Goal: Find specific page/section: Find specific page/section

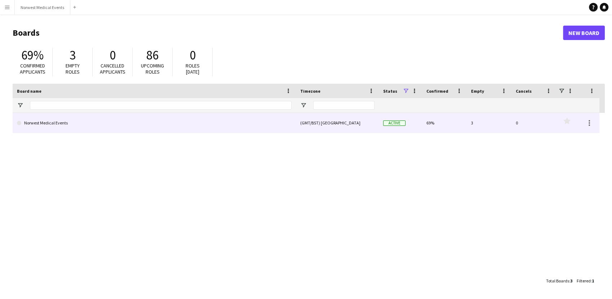
click at [359, 116] on div "(GMT/BST) [GEOGRAPHIC_DATA]" at bounding box center [337, 123] width 83 height 20
click at [226, 128] on link "Norwest Medical Events" at bounding box center [154, 123] width 274 height 20
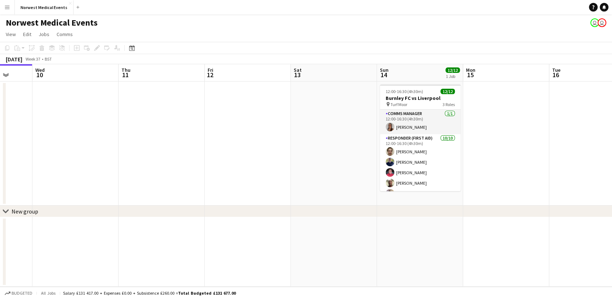
scroll to position [0, 326]
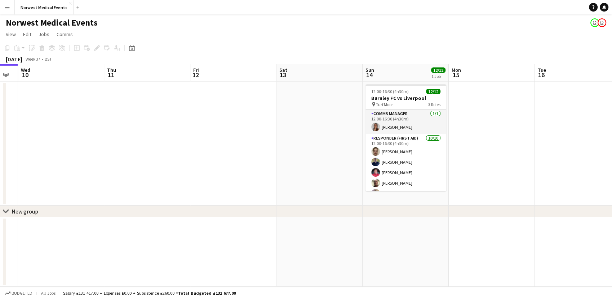
drag, startPoint x: 495, startPoint y: 134, endPoint x: 340, endPoint y: 136, distance: 154.2
click at [340, 136] on app-calendar-viewport "Sat 6 Sun 7 Mon 8 Tue 9 Wed 10 Thu 11 Fri 12 Sat 13 Sun 14 12/12 1 Job Mon 15 T…" at bounding box center [306, 175] width 612 height 222
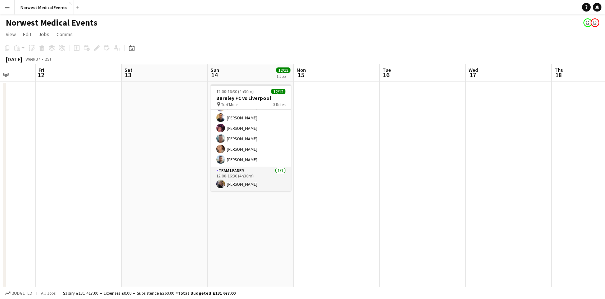
scroll to position [0, 321]
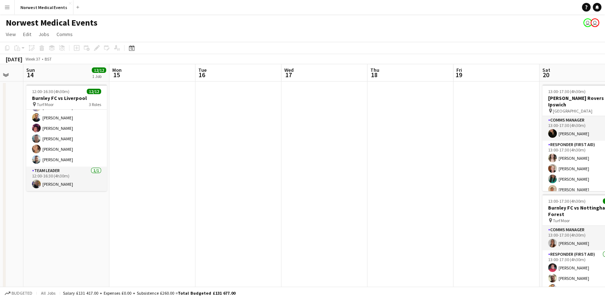
drag, startPoint x: 564, startPoint y: 163, endPoint x: 225, endPoint y: 163, distance: 338.9
click at [225, 163] on app-calendar-viewport "Wed 10 Thu 11 Fri 12 Sat 13 Sun 14 12/12 1 Job Mon 15 Tue 16 Wed 17 Thu 18 Fri …" at bounding box center [302, 260] width 605 height 393
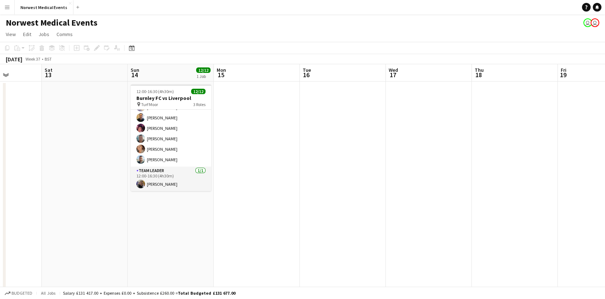
scroll to position [0, 258]
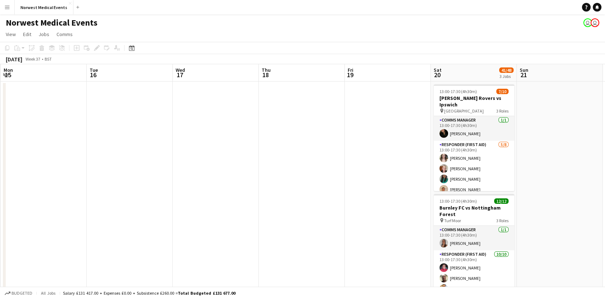
drag, startPoint x: 482, startPoint y: 155, endPoint x: 374, endPoint y: 162, distance: 109.0
click at [374, 162] on app-calendar-viewport "Fri 12 Sat 13 Sun 14 12/12 1 Job Mon 15 Tue 16 Wed 17 Thu 18 Fri 19 Sat 20 41/4…" at bounding box center [302, 260] width 605 height 393
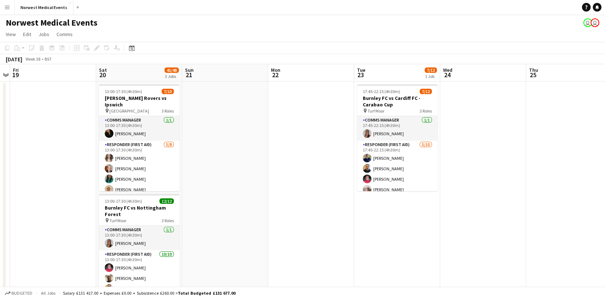
scroll to position [0, 249]
drag, startPoint x: 542, startPoint y: 138, endPoint x: 207, endPoint y: 136, distance: 335.7
click at [207, 136] on app-calendar-viewport "Tue 16 Wed 17 Thu 18 Fri 19 Sat 20 41/48 3 Jobs Sun 21 Mon 22 Tue 23 7/12 1 Job…" at bounding box center [302, 260] width 605 height 393
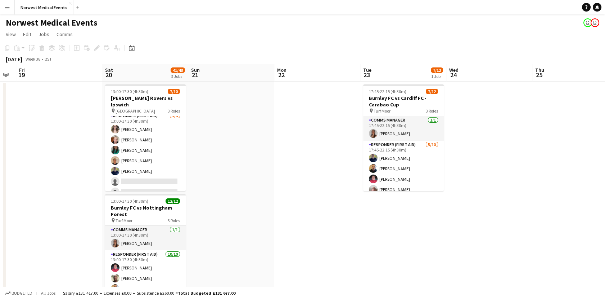
scroll to position [0, 236]
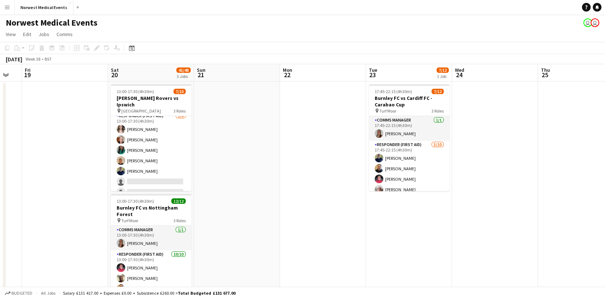
drag, startPoint x: 254, startPoint y: 145, endPoint x: 267, endPoint y: 94, distance: 52.4
click at [267, 94] on app-calendar-viewport "Tue 16 Wed 17 Thu 18 Fri 19 Sat 20 41/48 3 Jobs Sun 21 Mon 22 Tue 23 7/12 1 Job…" at bounding box center [302, 260] width 605 height 393
